Goal: Task Accomplishment & Management: Manage account settings

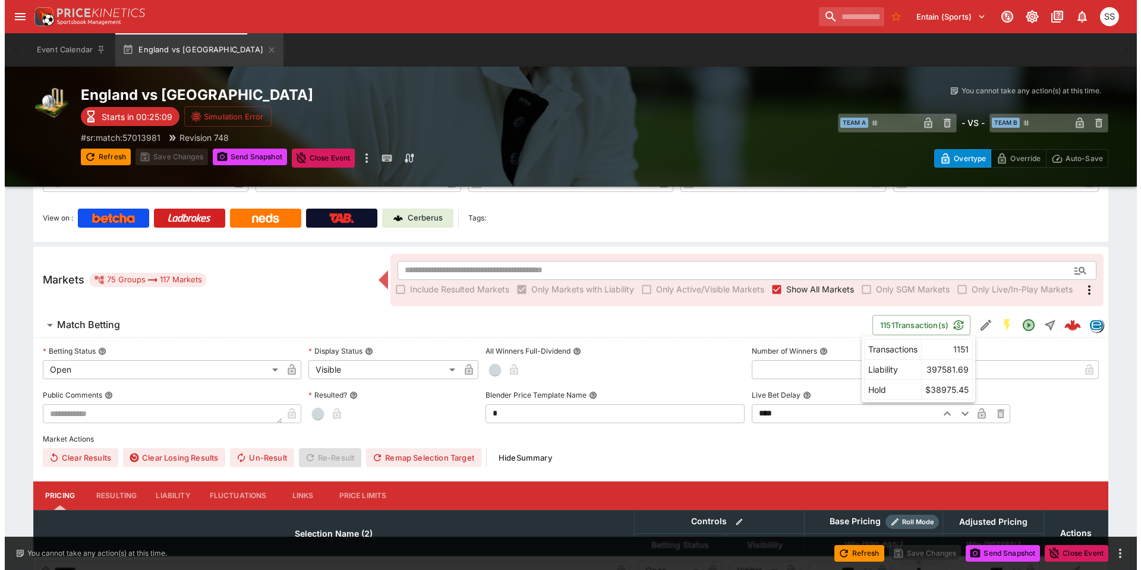
scroll to position [119, 0]
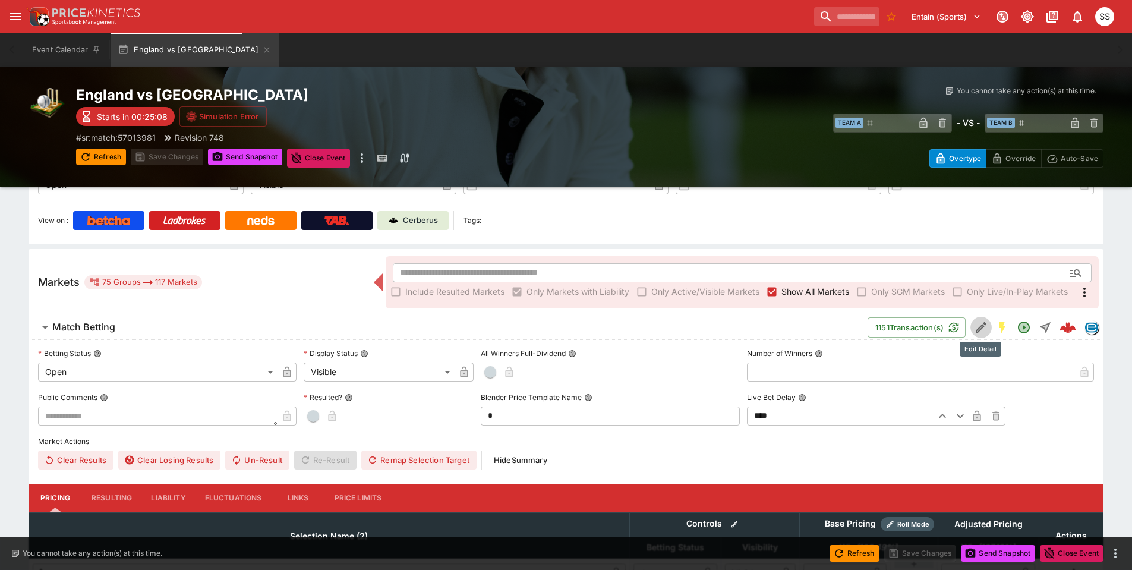
click at [975, 325] on icon "Edit Detail" at bounding box center [981, 327] width 14 height 14
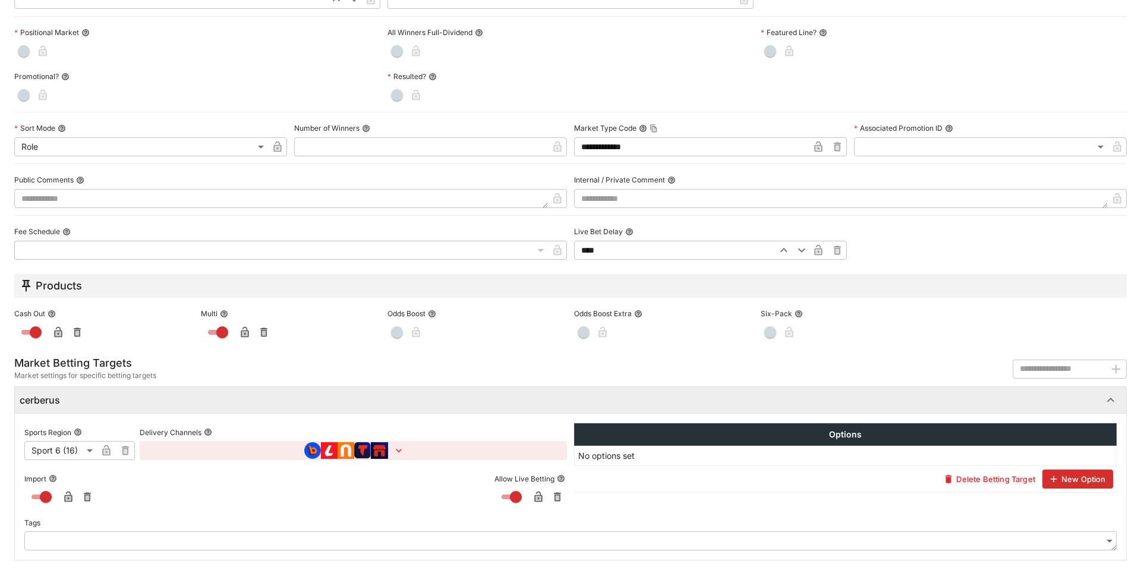
scroll to position [120, 0]
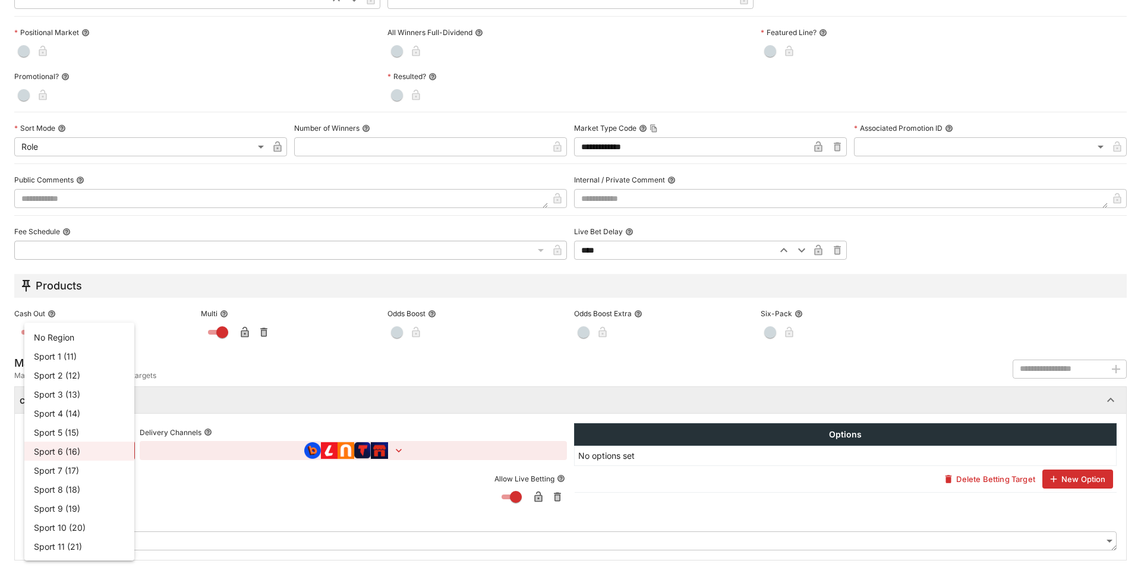
click at [73, 395] on li "Sport 3 (13)" at bounding box center [79, 393] width 110 height 19
type input "**"
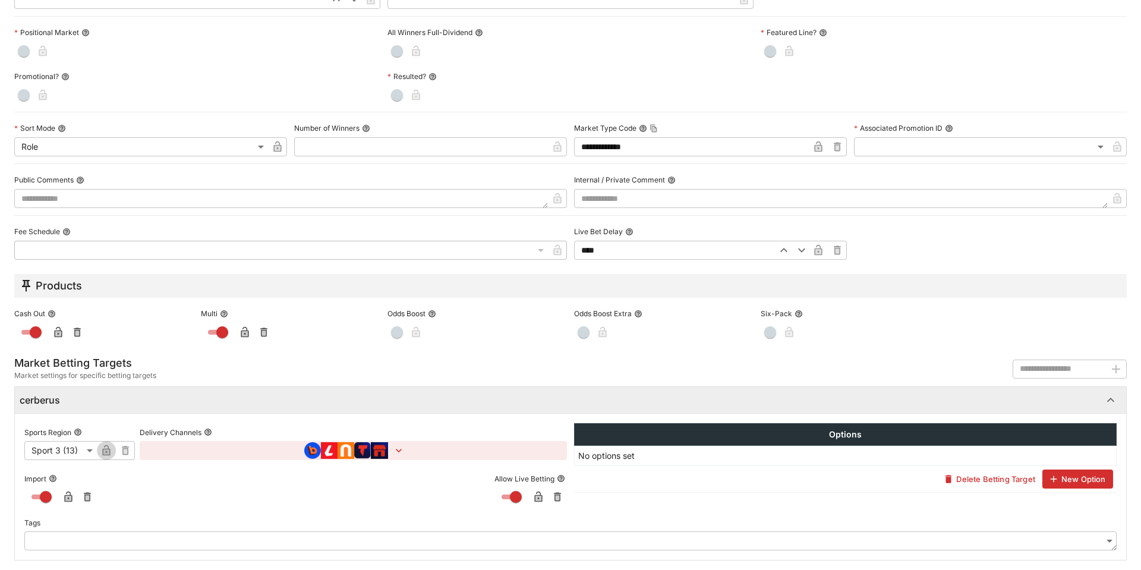
click at [106, 452] on icon "button" at bounding box center [106, 450] width 8 height 11
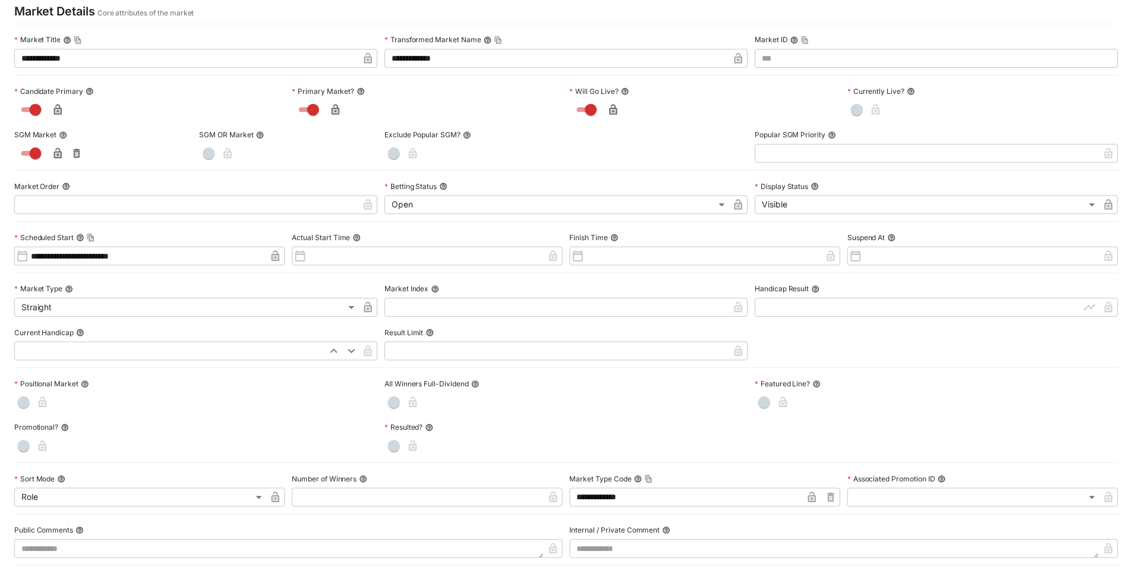
scroll to position [0, 0]
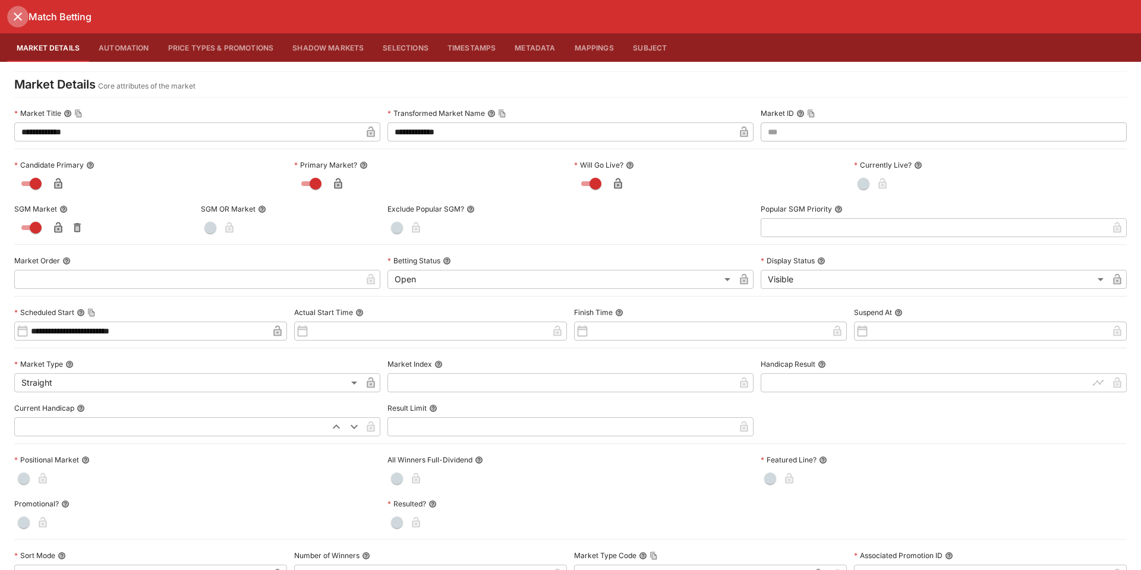
click at [17, 18] on icon "close" at bounding box center [18, 16] width 8 height 8
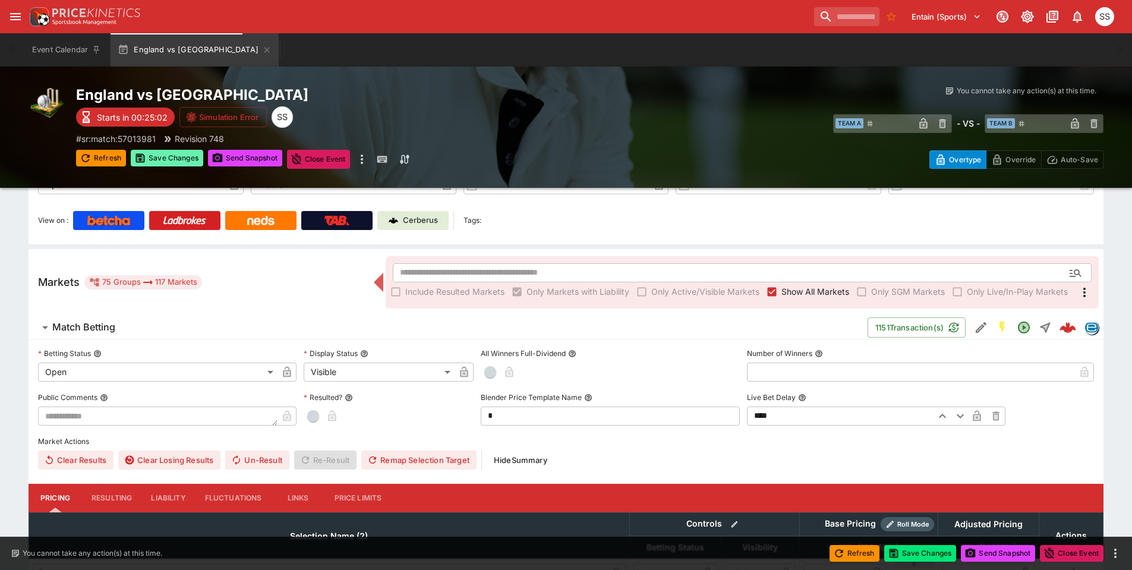
click at [197, 159] on button "Save Changes" at bounding box center [167, 158] width 72 height 17
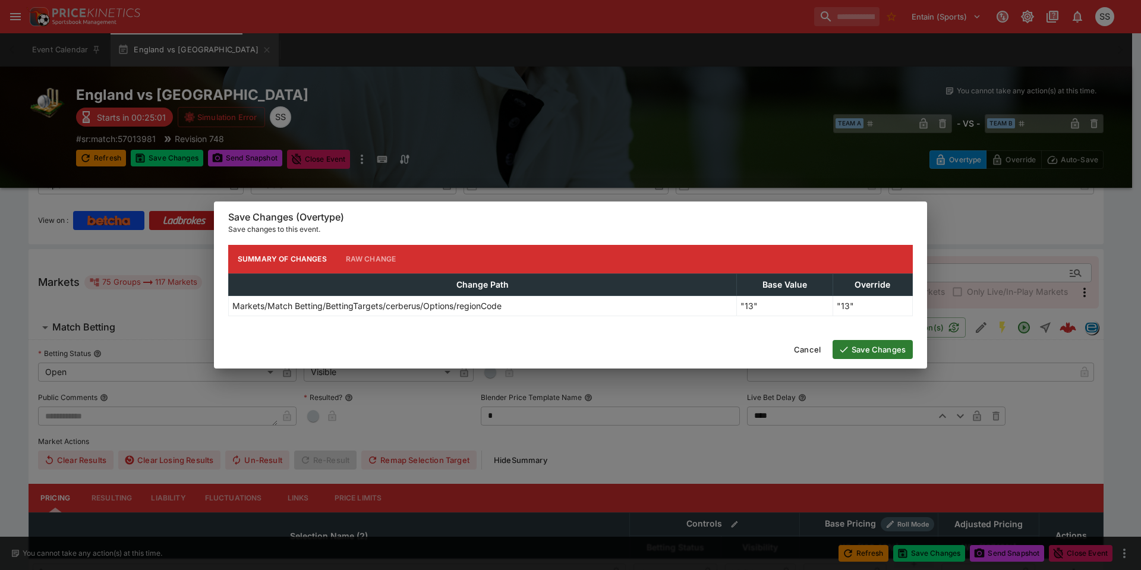
click at [857, 348] on button "Save Changes" at bounding box center [872, 349] width 80 height 19
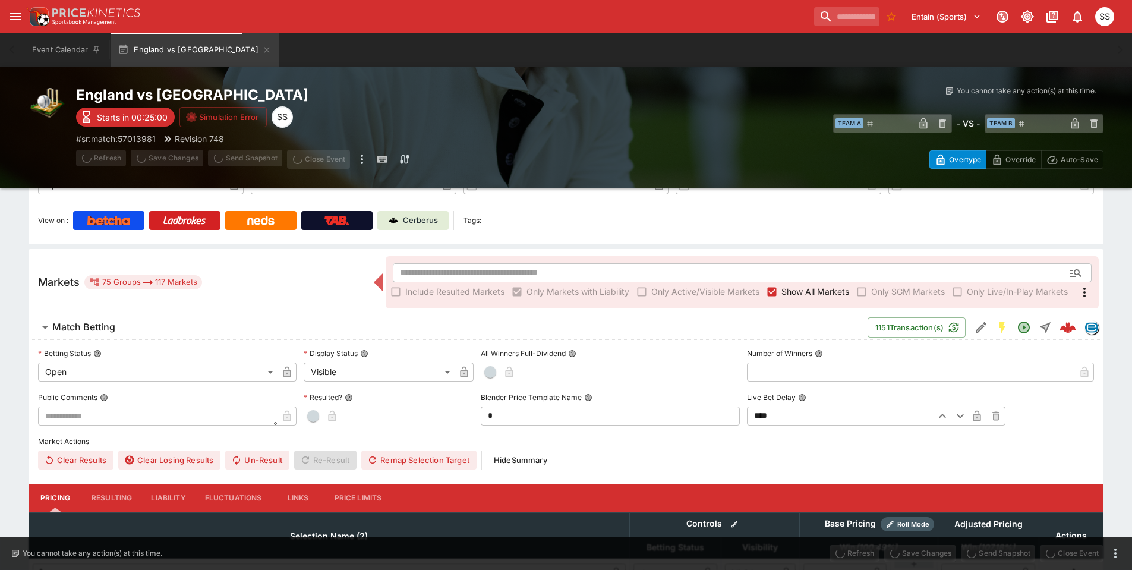
click at [489, 105] on div "England vs [GEOGRAPHIC_DATA] Starts in 00:25:00 Simulation Error SS # sr:match:…" at bounding box center [333, 127] width 514 height 83
